Goal: Download file/media

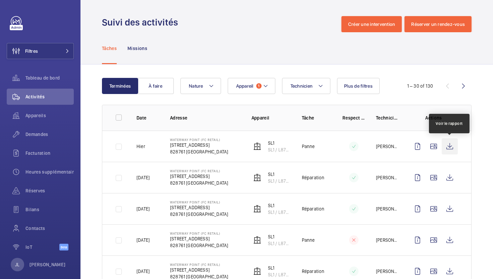
click at [451, 143] on wm-front-icon-button at bounding box center [450, 146] width 16 height 16
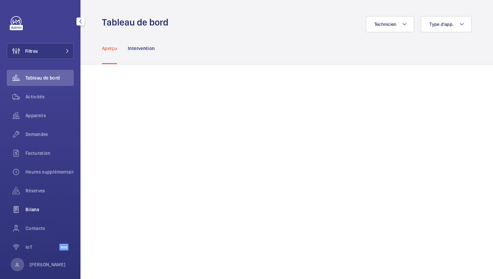
scroll to position [8, 0]
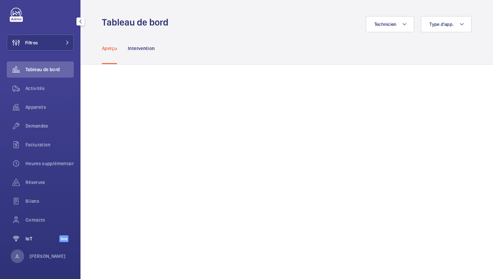
click at [34, 241] on span "IoT" at bounding box center [43, 238] width 34 height 7
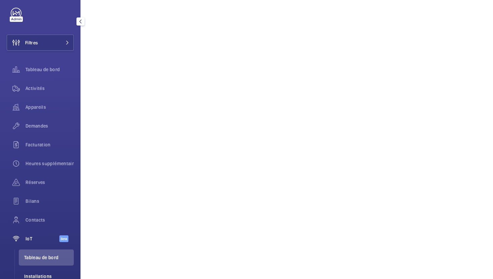
click at [35, 274] on span "Installations" at bounding box center [49, 276] width 50 height 7
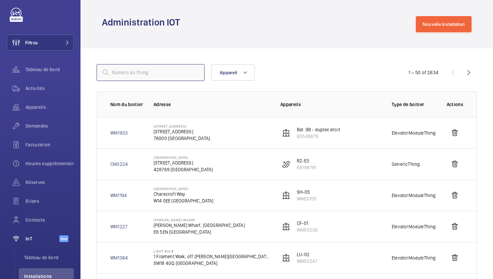
click at [149, 76] on input "text" at bounding box center [151, 72] width 108 height 17
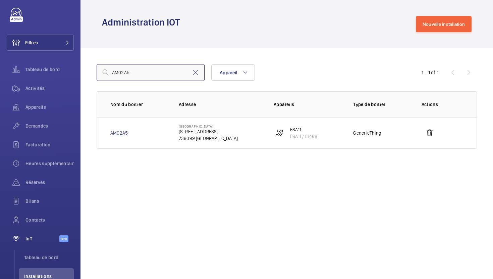
type input "AM02A5"
click at [117, 133] on link "AM02A5" at bounding box center [118, 133] width 17 height 7
